Goal: Share content: Share content

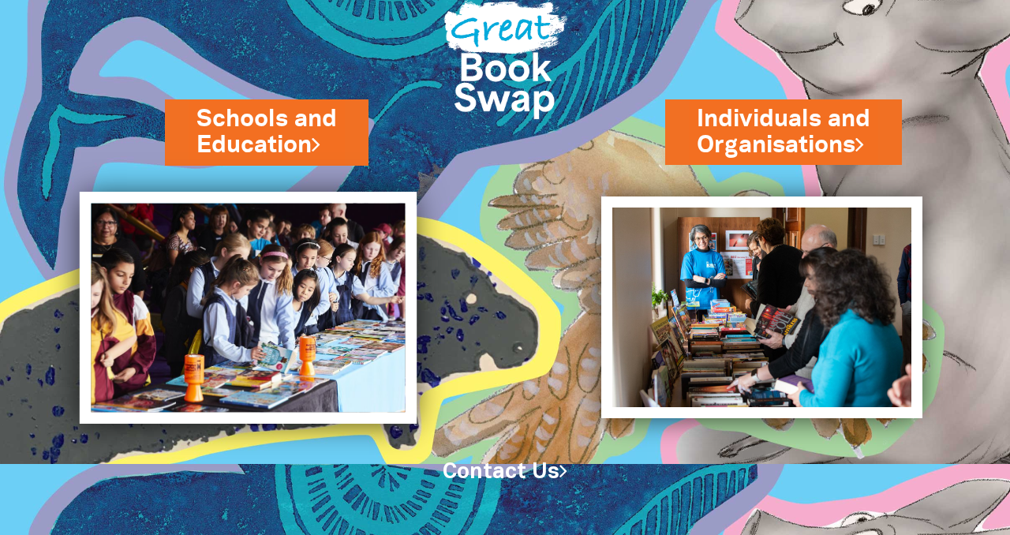
scroll to position [70, 0]
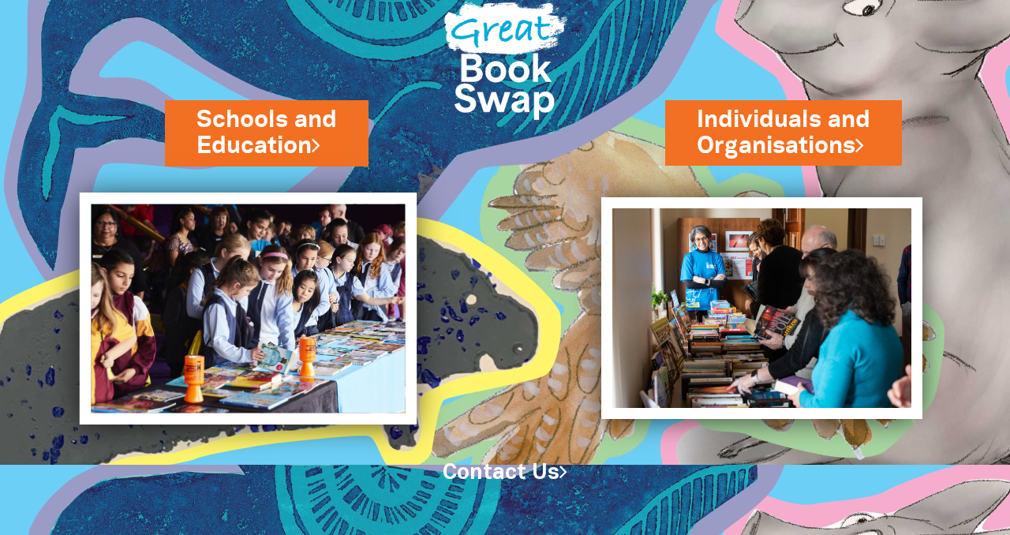
click at [256, 270] on img at bounding box center [248, 309] width 337 height 233
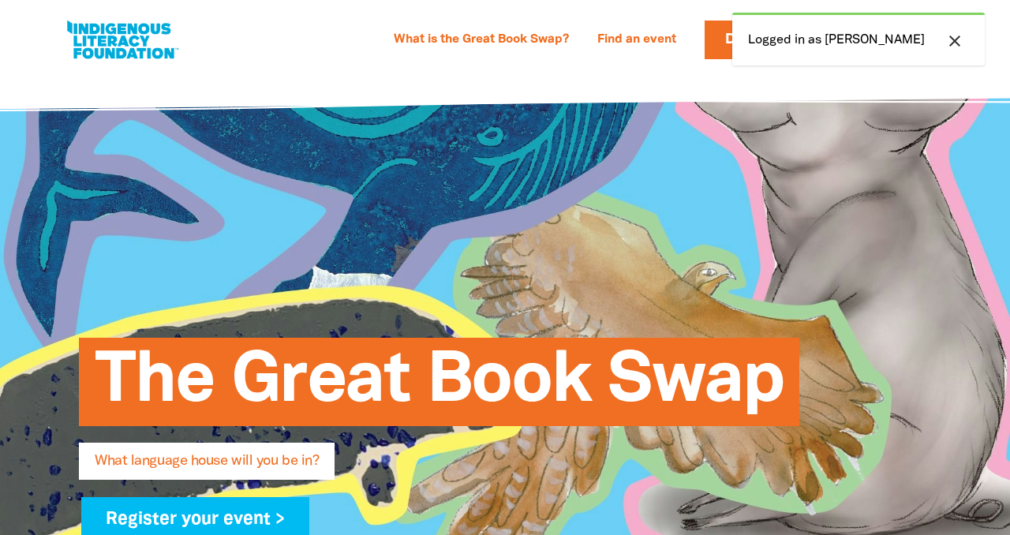
select select "early-learning"
click at [954, 43] on icon "close" at bounding box center [954, 41] width 19 height 19
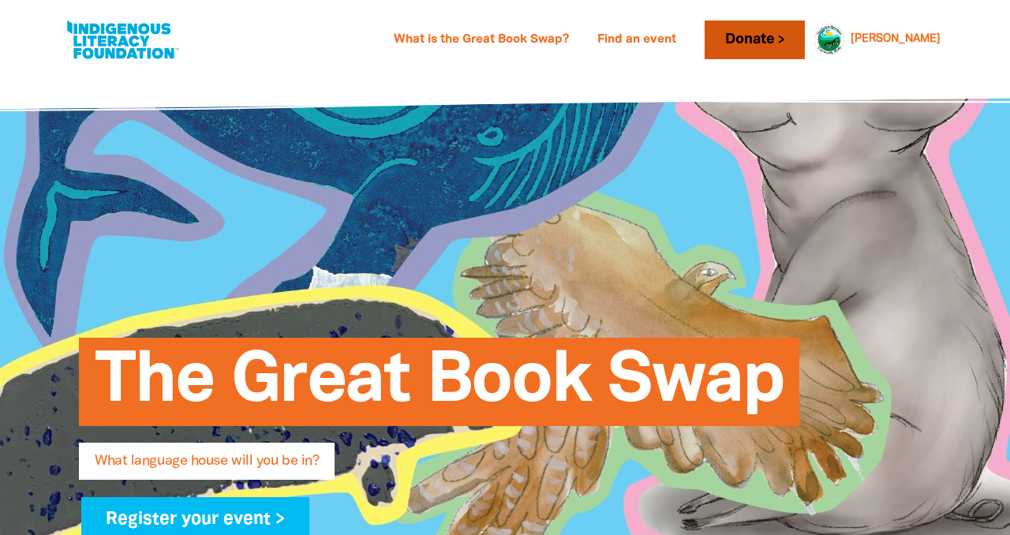
click at [804, 41] on link "Donate" at bounding box center [754, 40] width 99 height 39
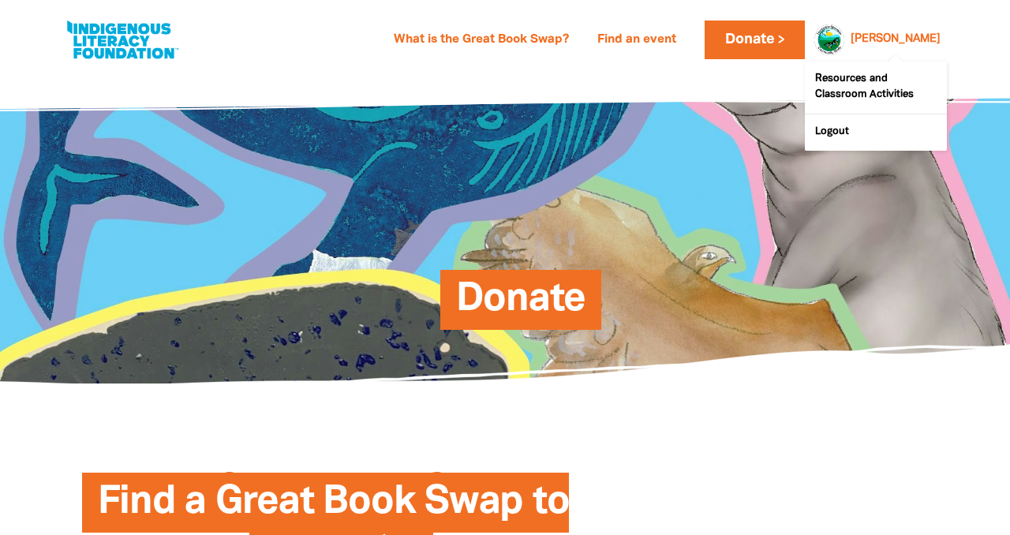
click at [844, 39] on div at bounding box center [825, 40] width 38 height 38
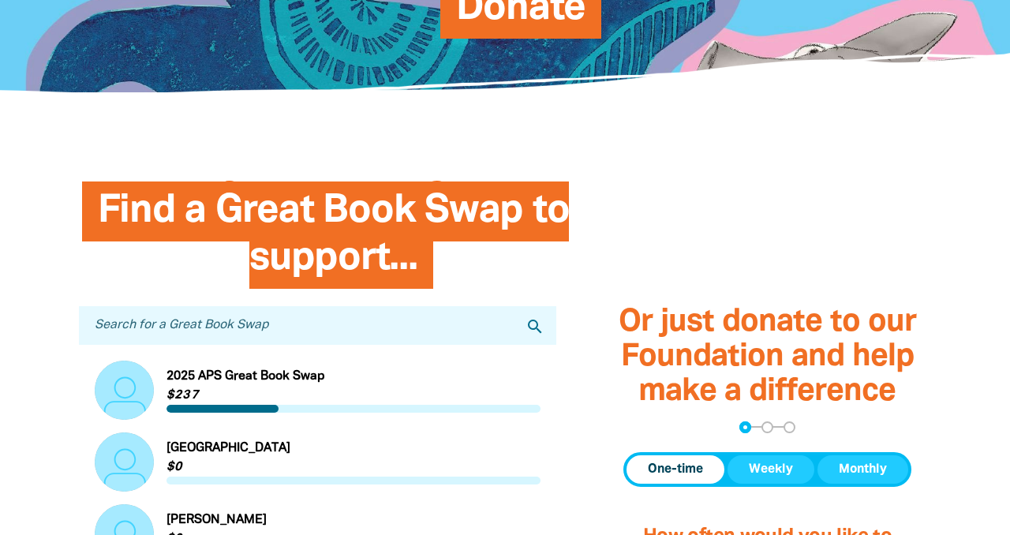
scroll to position [292, 0]
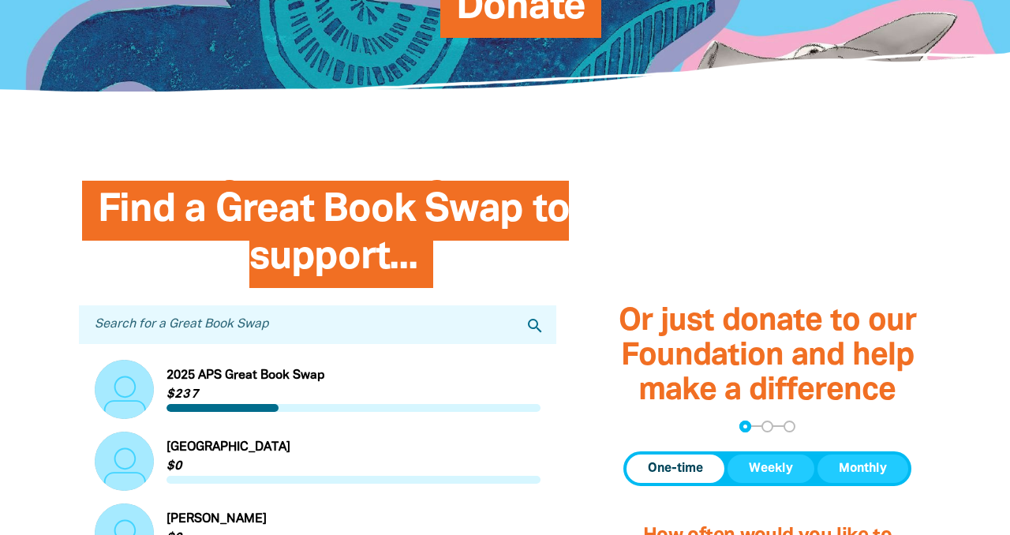
click at [446, 230] on span "Find a Great Book Swap to support..." at bounding box center [334, 240] width 472 height 95
click at [424, 320] on input "Search for a Great Book Swap" at bounding box center [317, 324] width 477 height 39
type input "TMCK"
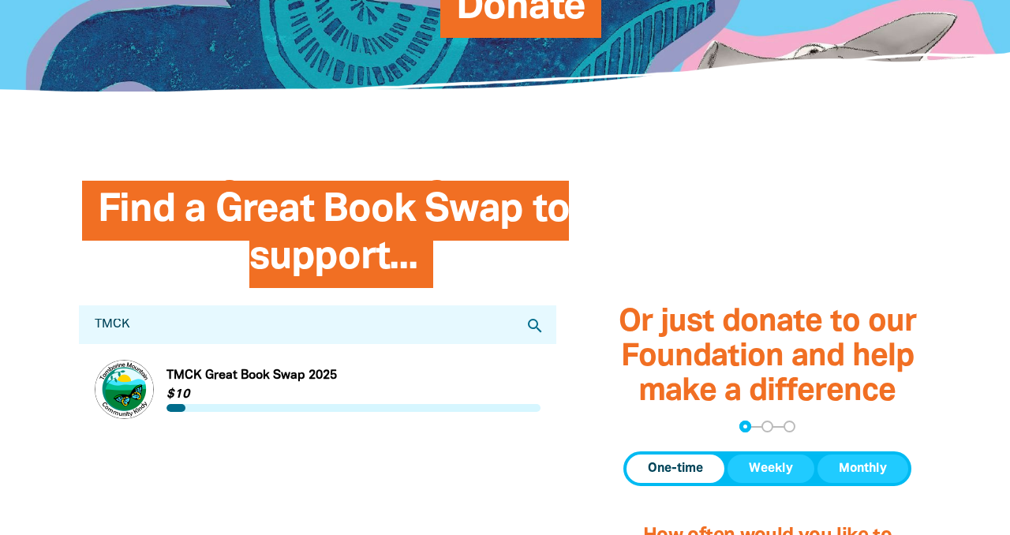
click at [294, 382] on link "Link to TMCK Great Book Swap 2025" at bounding box center [318, 389] width 446 height 59
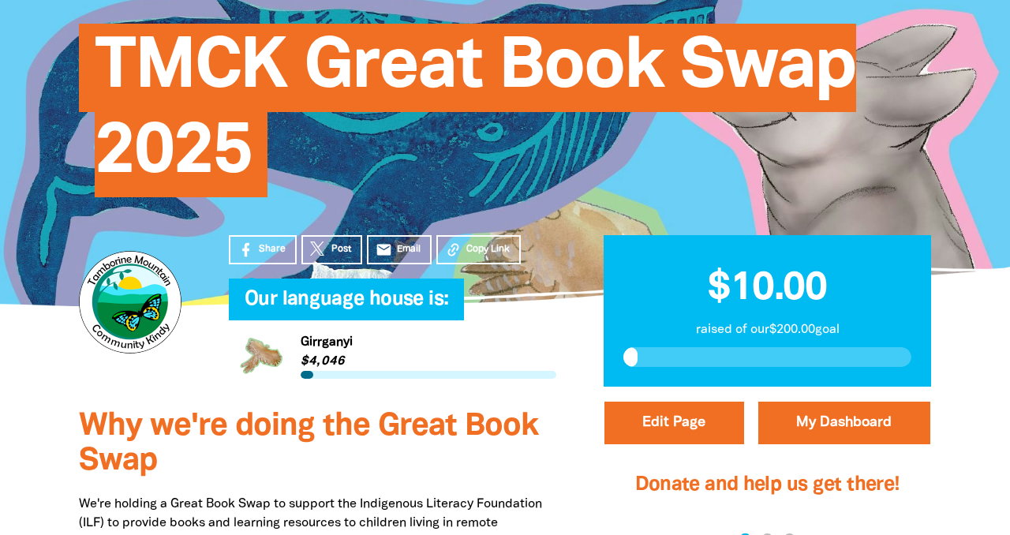
scroll to position [181, 0]
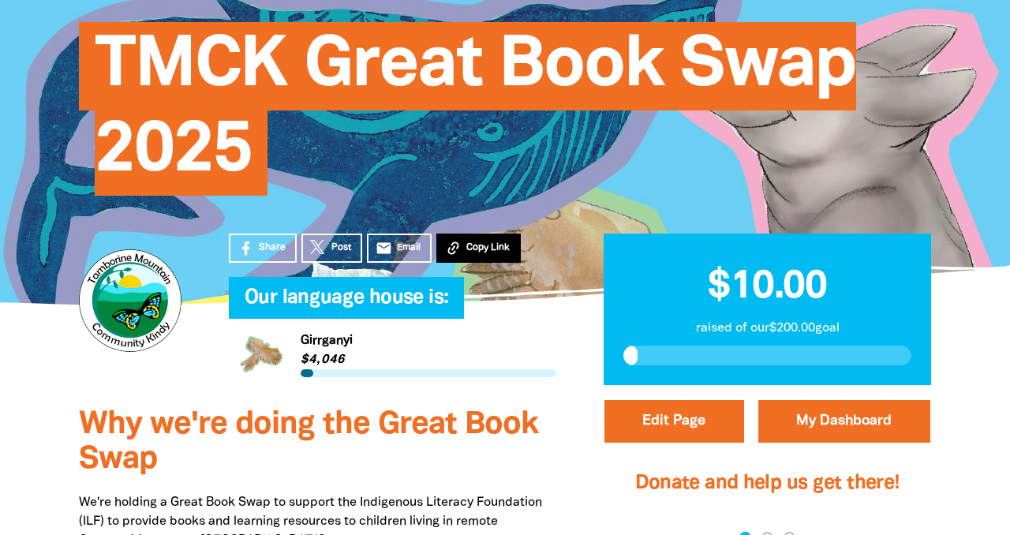
click at [463, 243] on button "Copy Link" at bounding box center [478, 248] width 84 height 29
click at [401, 244] on span "Email" at bounding box center [409, 248] width 24 height 14
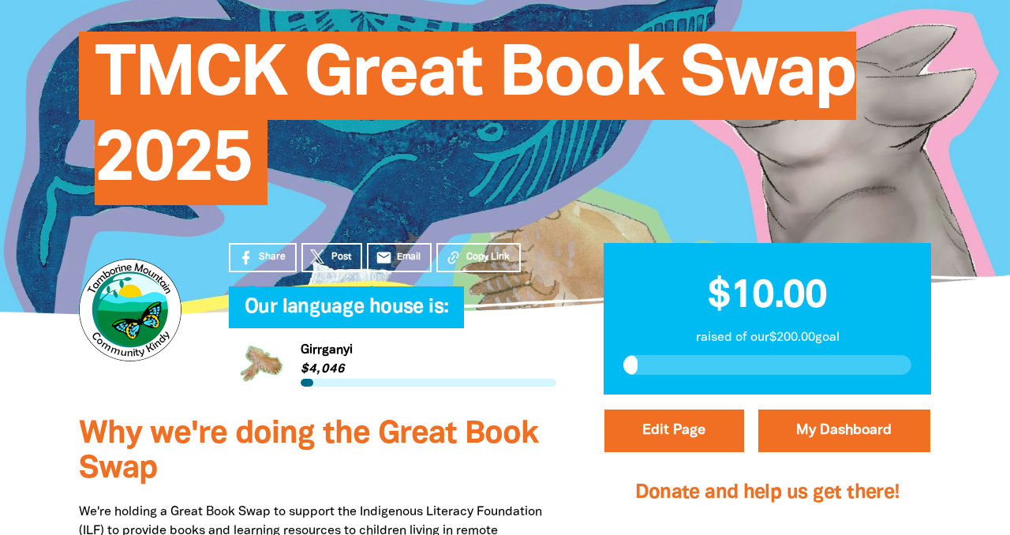
scroll to position [173, 0]
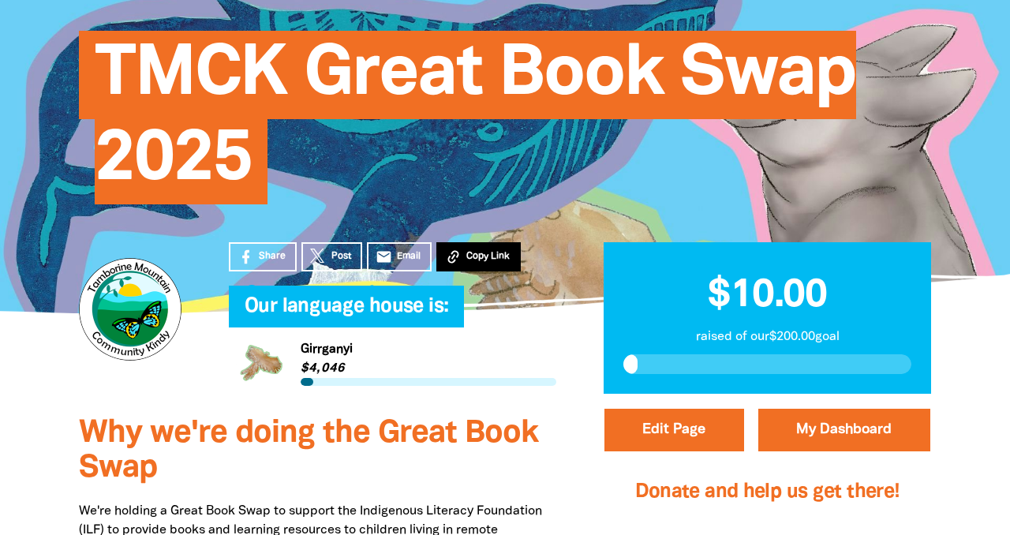
click at [448, 260] on icon at bounding box center [452, 256] width 11 height 13
click at [480, 259] on span "Copy Link" at bounding box center [487, 256] width 43 height 14
click at [473, 256] on span "Copy Link" at bounding box center [487, 256] width 43 height 14
